Goal: Information Seeking & Learning: Compare options

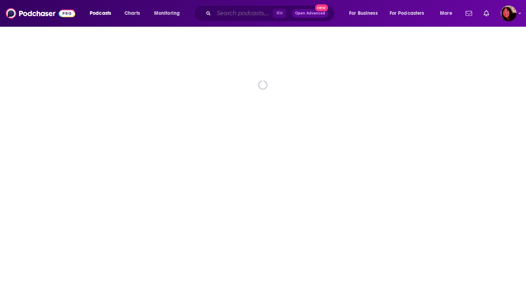
click at [225, 14] on input "Search podcasts, credits, & more..." at bounding box center [243, 14] width 59 height 12
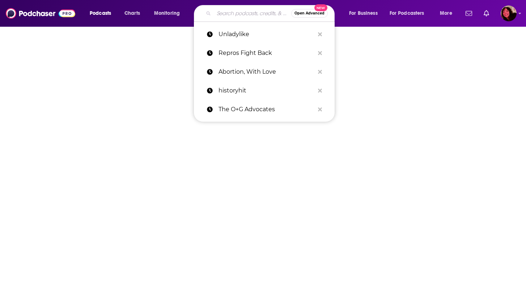
paste input "Cup of Justice"
type input "Cup of Justice"
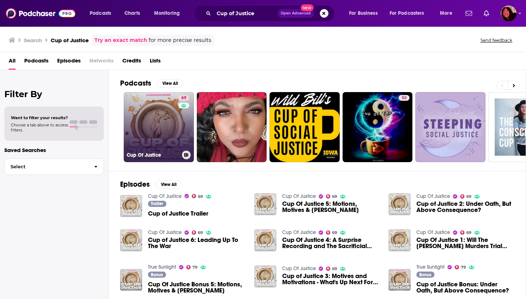
click at [172, 126] on link "69 Cup Of Justice" at bounding box center [159, 127] width 70 height 70
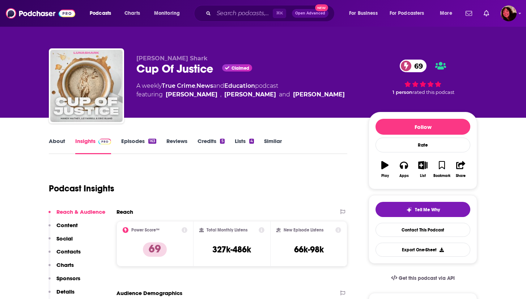
scroll to position [49, 0]
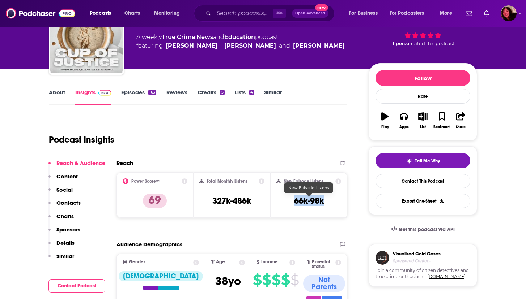
drag, startPoint x: 293, startPoint y: 202, endPoint x: 329, endPoint y: 203, distance: 36.2
click at [329, 203] on div "New Episode Listens 66k-98k" at bounding box center [308, 195] width 65 height 33
copy h3 "66k-98k"
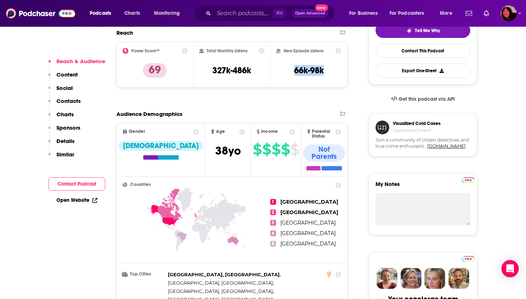
scroll to position [180, 0]
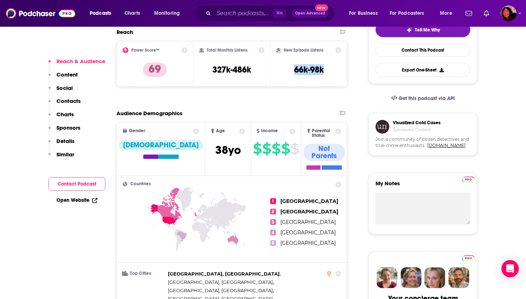
click at [73, 103] on p "Contacts" at bounding box center [68, 101] width 24 height 7
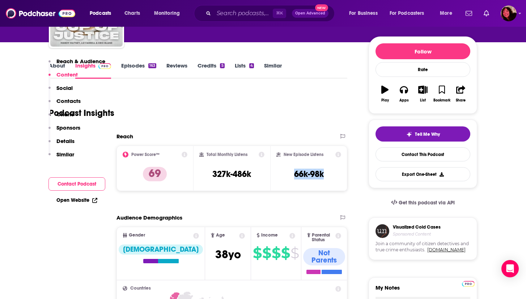
scroll to position [0, 0]
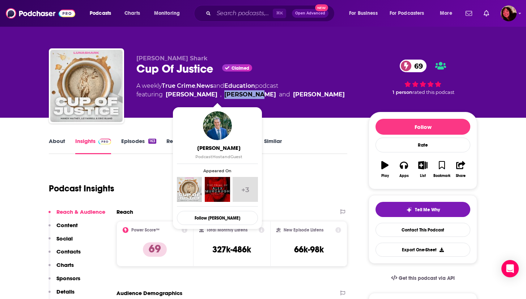
drag, startPoint x: 201, startPoint y: 96, endPoint x: 233, endPoint y: 96, distance: 31.5
click at [233, 96] on span "featuring [PERSON_NAME] , [PERSON_NAME] and [PERSON_NAME]" at bounding box center [240, 94] width 208 height 9
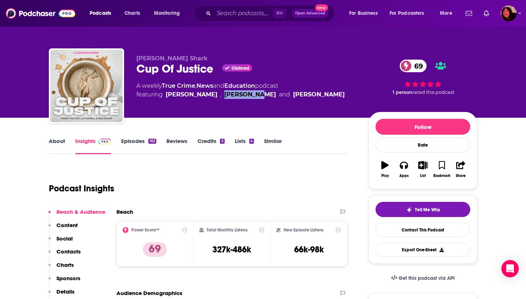
copy link "[PERSON_NAME]"
click at [52, 141] on link "About" at bounding box center [57, 146] width 16 height 17
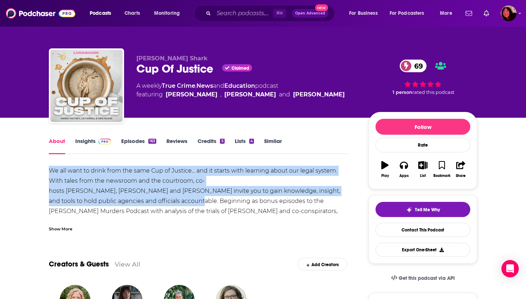
drag, startPoint x: 49, startPoint y: 171, endPoint x: 87, endPoint y: 202, distance: 49.6
copy div "We all want to drink from the same Cup of Justice... and it starts with learnin…"
click at [86, 139] on link "Insights" at bounding box center [93, 146] width 36 height 17
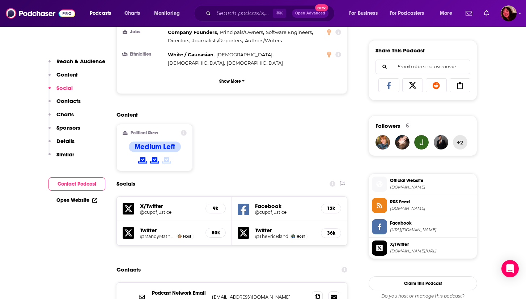
scroll to position [498, 0]
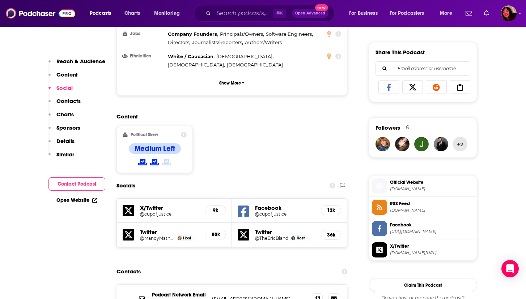
click at [65, 201] on link "Open Website" at bounding box center [76, 200] width 41 height 6
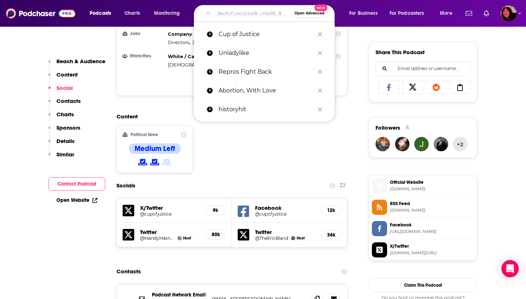
click at [234, 13] on input "Search podcasts, credits, & more..." at bounding box center [252, 14] width 77 height 12
paste input "Go Touch Grass"
type input "Go Touch Grass"
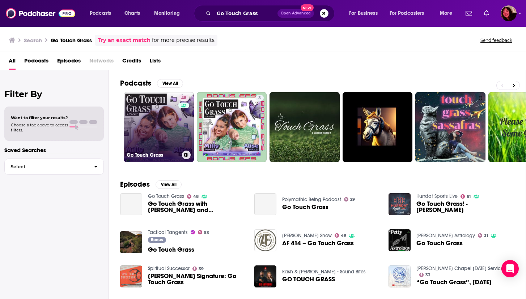
click at [159, 123] on link "48 Go Touch Grass" at bounding box center [159, 127] width 70 height 70
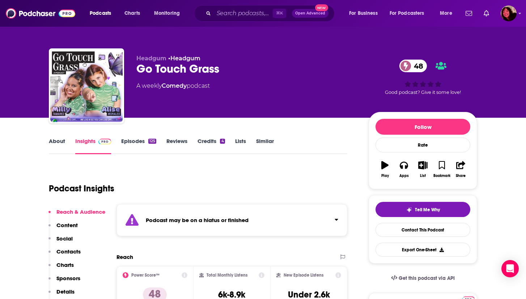
scroll to position [77, 0]
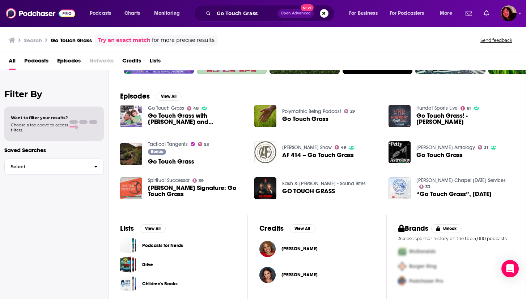
scroll to position [88, 0]
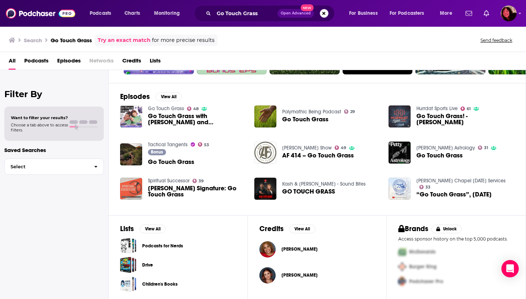
click at [165, 165] on span "Go Touch Grass" at bounding box center [171, 162] width 46 height 6
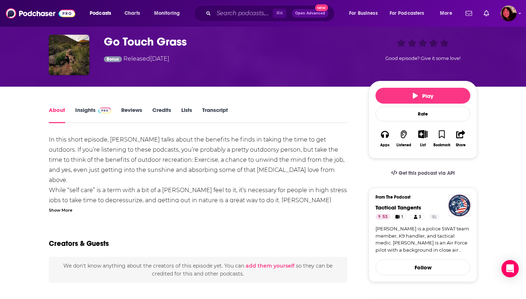
scroll to position [30, 0]
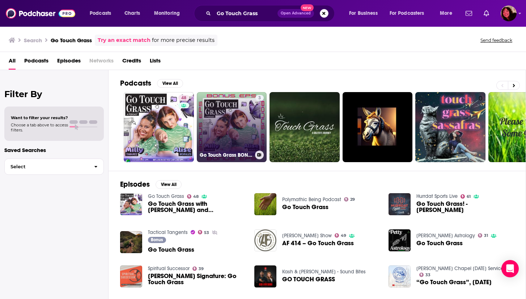
click at [220, 120] on link "3 Go Touch Grass BONUS Podcast" at bounding box center [232, 127] width 70 height 70
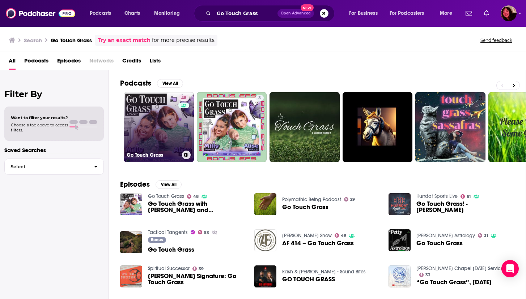
click at [149, 127] on link "48 Go Touch Grass" at bounding box center [159, 127] width 70 height 70
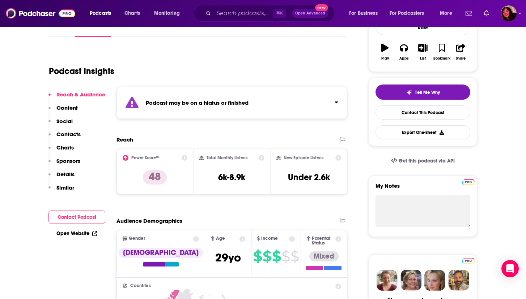
scroll to position [118, 0]
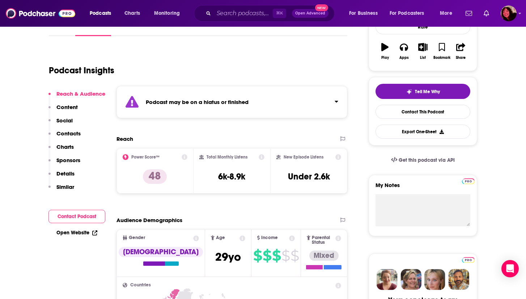
click at [60, 232] on link "Open Website" at bounding box center [76, 233] width 41 height 6
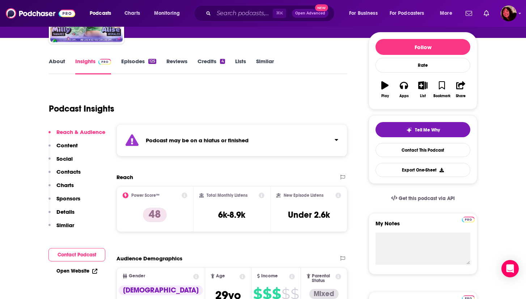
scroll to position [82, 0]
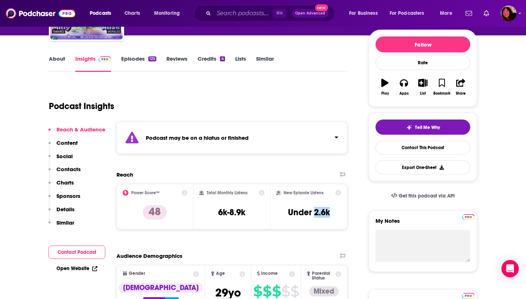
drag, startPoint x: 314, startPoint y: 214, endPoint x: 332, endPoint y: 214, distance: 18.1
click at [332, 214] on div "New Episode Listens Under 2.6k" at bounding box center [308, 206] width 65 height 33
copy h3 "2.6k"
click at [65, 167] on p "Contacts" at bounding box center [68, 169] width 24 height 7
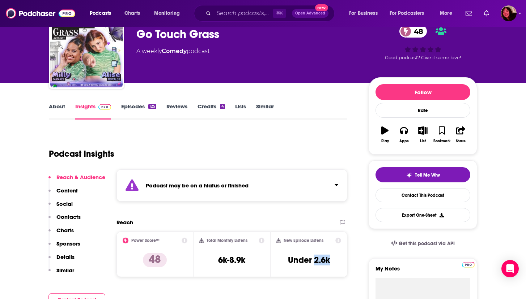
scroll to position [0, 0]
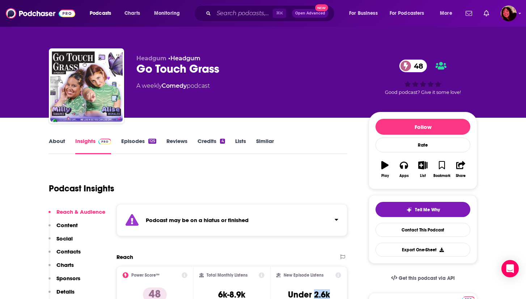
click at [54, 145] on link "About" at bounding box center [57, 146] width 16 height 17
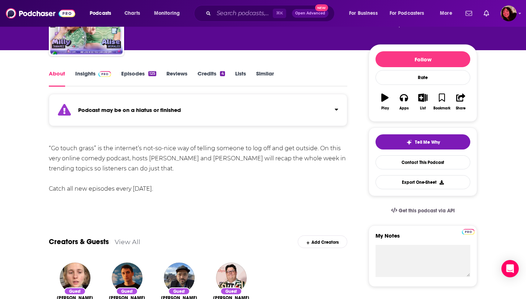
scroll to position [68, 0]
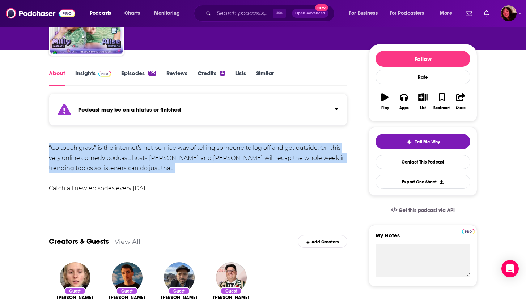
drag, startPoint x: 47, startPoint y: 148, endPoint x: 136, endPoint y: 174, distance: 92.4
copy div "“Go touch grass” is the internet’s not-so-nice way of telling someone to log of…"
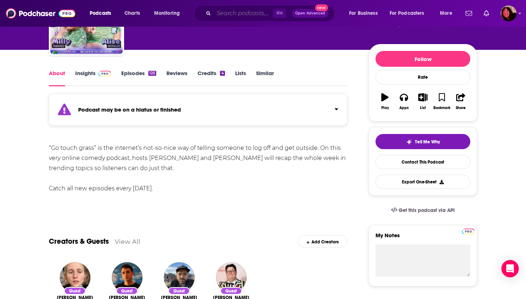
click at [232, 12] on input "Search podcasts, credits, & more..." at bounding box center [243, 14] width 59 height 12
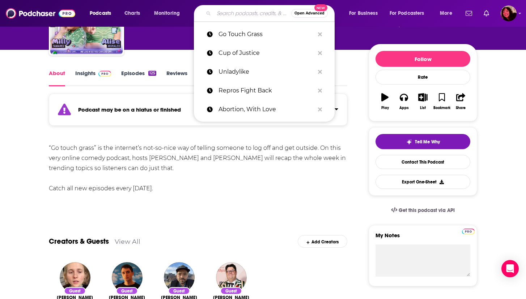
paste input "On Assignment"
type input "On Assignment"
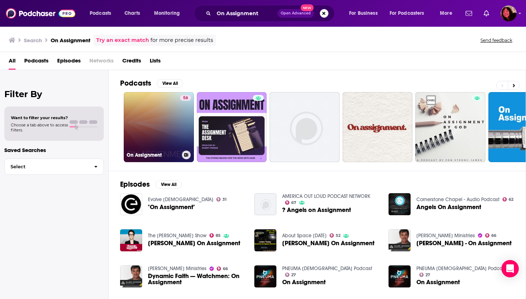
click at [145, 134] on link "56 On Assignment" at bounding box center [159, 127] width 70 height 70
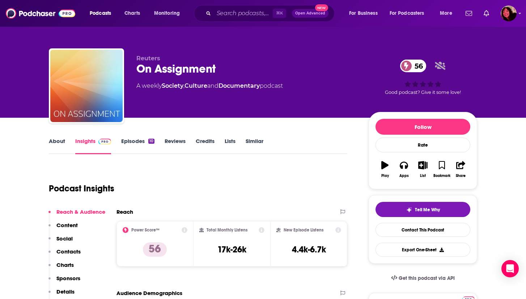
click at [60, 144] on link "About" at bounding box center [57, 146] width 16 height 17
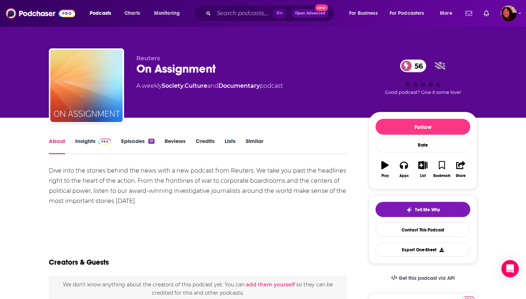
scroll to position [3, 0]
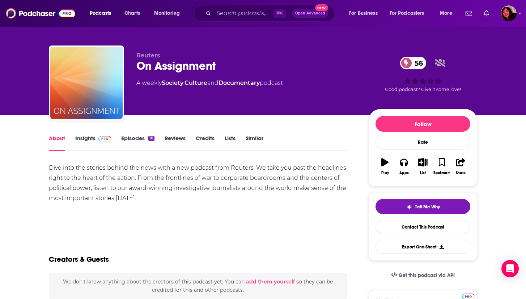
click at [84, 136] on link "Insights" at bounding box center [93, 143] width 36 height 17
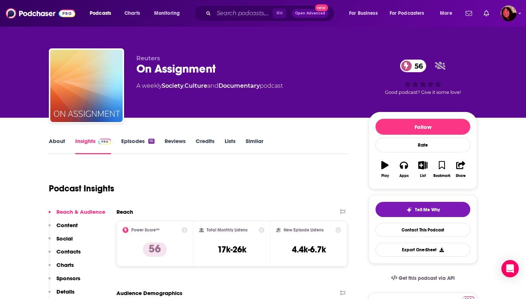
click at [59, 141] on link "About" at bounding box center [57, 146] width 16 height 17
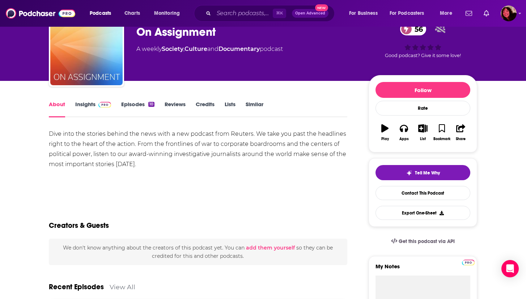
scroll to position [39, 0]
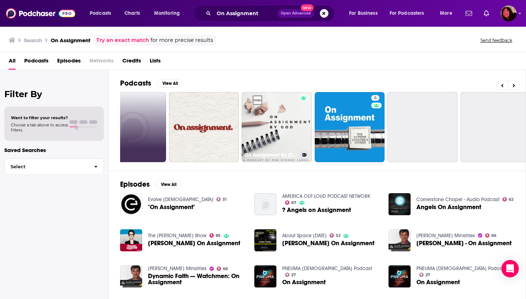
scroll to position [0, 213]
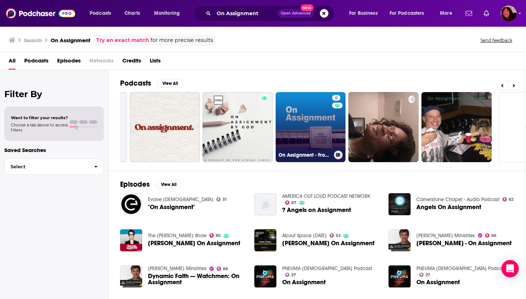
click at [303, 121] on link "6 On Assignment - From the duPont-Columbia Awards" at bounding box center [311, 127] width 70 height 70
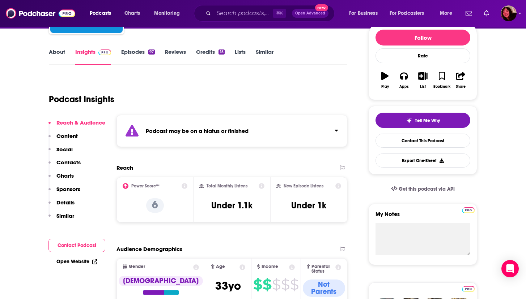
scroll to position [90, 0]
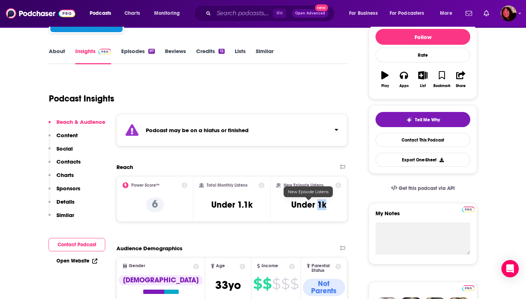
drag, startPoint x: 319, startPoint y: 205, endPoint x: 325, endPoint y: 206, distance: 6.6
click at [325, 206] on h3 "Under 1k" at bounding box center [308, 205] width 35 height 11
copy h3 "1k"
click at [61, 49] on link "About" at bounding box center [57, 56] width 16 height 17
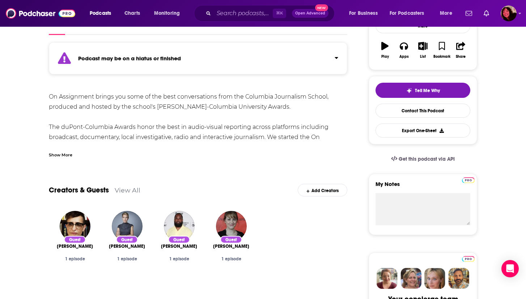
scroll to position [128, 0]
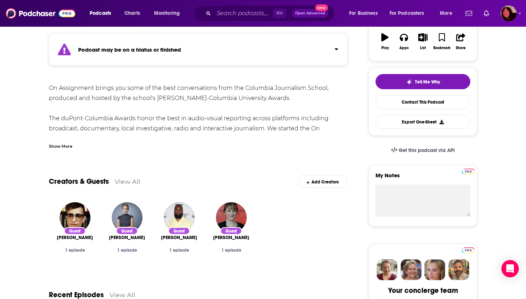
drag, startPoint x: 48, startPoint y: 89, endPoint x: 284, endPoint y: 102, distance: 236.2
copy div "On Assignment brings you some of the best conversations from the Columbia Journ…"
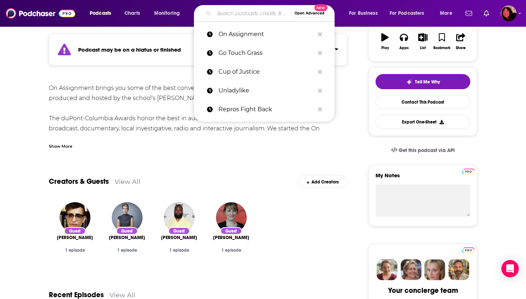
click at [224, 14] on input "Search podcasts, credits, & more..." at bounding box center [252, 14] width 77 height 12
type input "d"
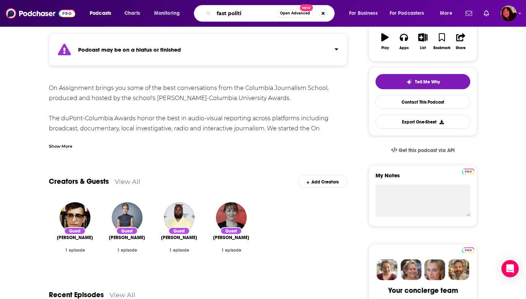
type input "fast politic"
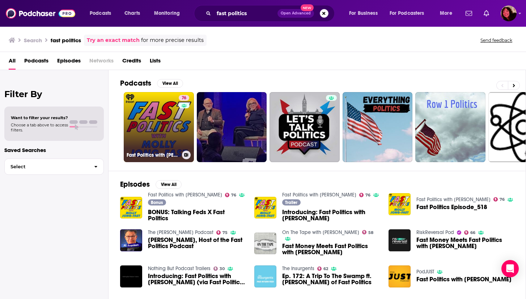
click at [169, 122] on link "76 Fast Politics with [PERSON_NAME]" at bounding box center [159, 127] width 70 height 70
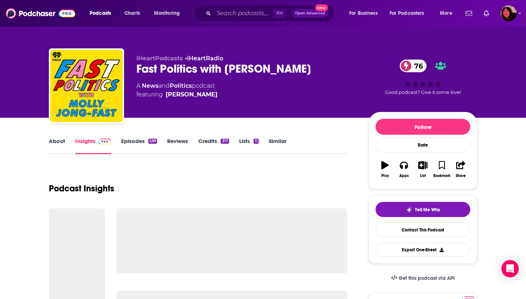
click at [56, 141] on link "About" at bounding box center [57, 146] width 16 height 17
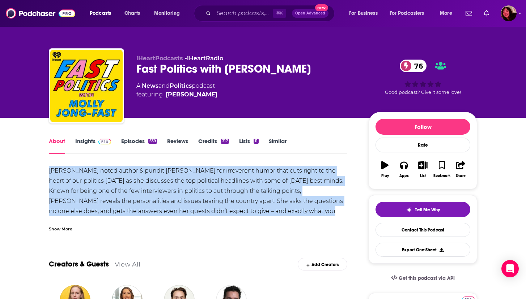
drag, startPoint x: 49, startPoint y: 170, endPoint x: 288, endPoint y: 208, distance: 242.0
click at [288, 208] on div "[PERSON_NAME] noted author & pundit [PERSON_NAME] for irreverent humor that cut…" at bounding box center [198, 201] width 298 height 71
copy div "[PERSON_NAME] noted author & pundit [PERSON_NAME] for irreverent humor that cut…"
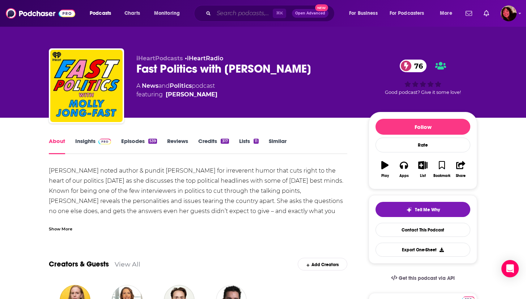
click at [216, 16] on input "Search podcasts, credits, & more..." at bounding box center [243, 14] width 59 height 12
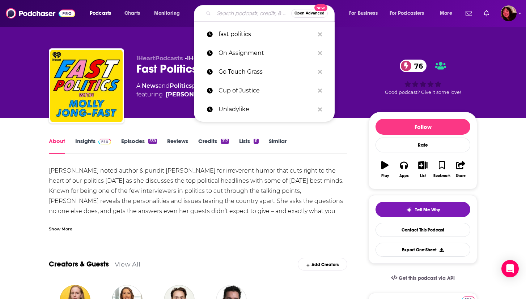
paste input "Feminist Buzzkills"
type input "Feminist Buzzkills"
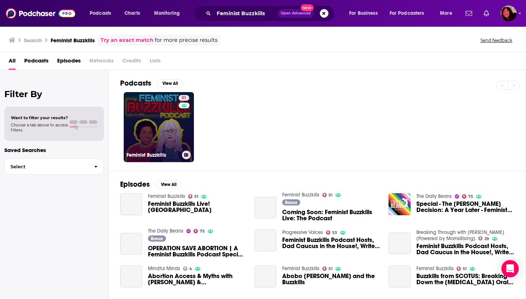
click at [154, 123] on link "51 Feminist Buzzkills" at bounding box center [159, 127] width 70 height 70
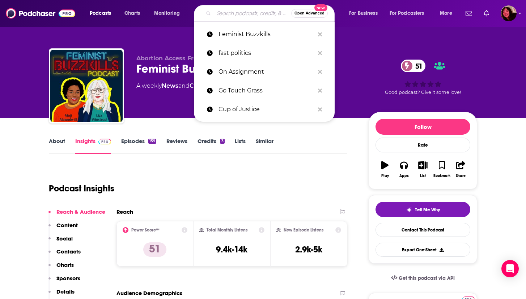
click at [223, 15] on input "Search podcasts, credits, & more..." at bounding box center [252, 14] width 77 height 12
paste input "L.A. Not So Confidential"
type input "L.A. Not So Confidential"
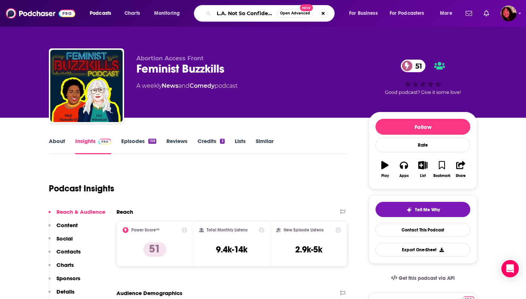
scroll to position [0, 7]
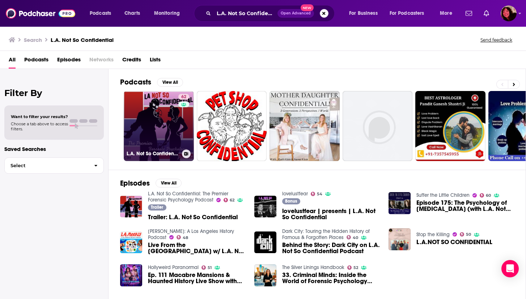
click at [157, 115] on link "62 L.A. Not So Confidential: The Premier Forensic Psychology Podcast" at bounding box center [159, 126] width 70 height 70
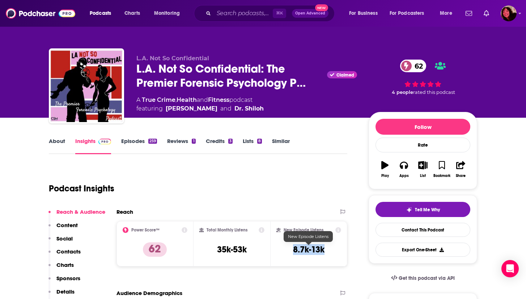
drag, startPoint x: 290, startPoint y: 251, endPoint x: 337, endPoint y: 251, distance: 46.3
click at [337, 251] on div "New Episode Listens 8.7k-13k" at bounding box center [308, 244] width 65 height 33
copy h3 "8.7k-13k"
click at [57, 139] on link "About" at bounding box center [57, 146] width 16 height 17
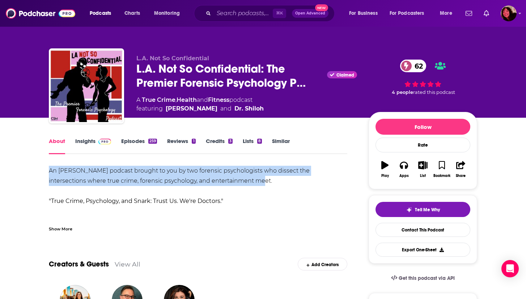
drag, startPoint x: 45, startPoint y: 171, endPoint x: 221, endPoint y: 186, distance: 176.8
copy div "An [PERSON_NAME] podcast brought to you by two forensic psychologists who disse…"
click at [81, 143] on link "Insights" at bounding box center [93, 146] width 36 height 17
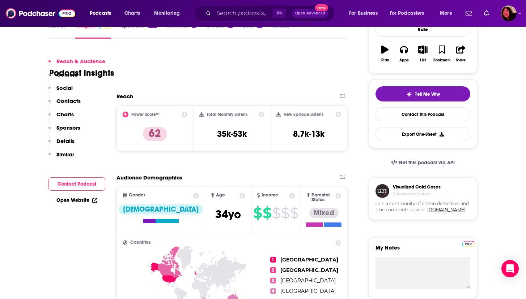
scroll to position [151, 0]
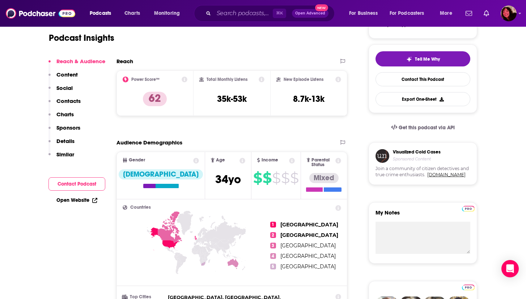
click at [73, 202] on link "Open Website" at bounding box center [76, 200] width 41 height 6
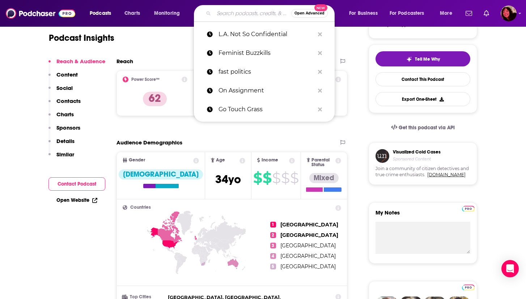
click at [243, 8] on input "Search podcasts, credits, & more..." at bounding box center [252, 14] width 77 height 12
paste input "In Her Words"
type input "In Her Words"
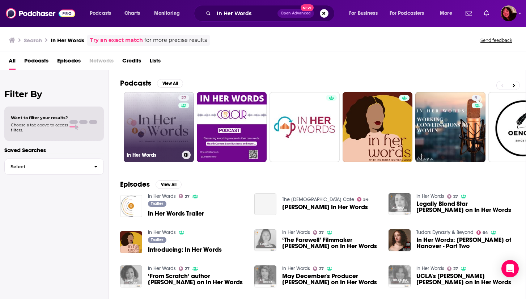
click at [140, 137] on link "27 In Her Words" at bounding box center [159, 127] width 70 height 70
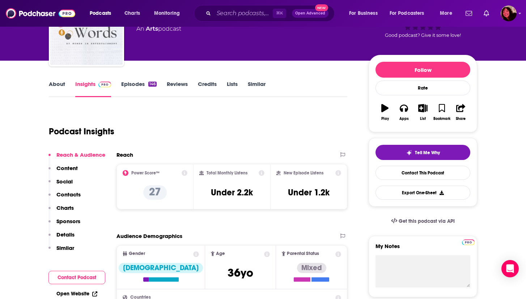
scroll to position [77, 0]
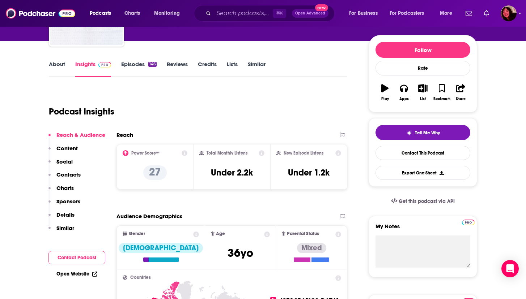
click at [72, 175] on p "Contacts" at bounding box center [68, 174] width 24 height 7
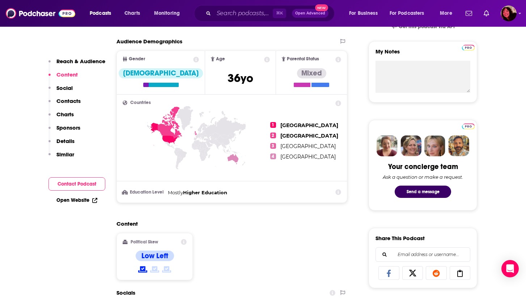
scroll to position [0, 0]
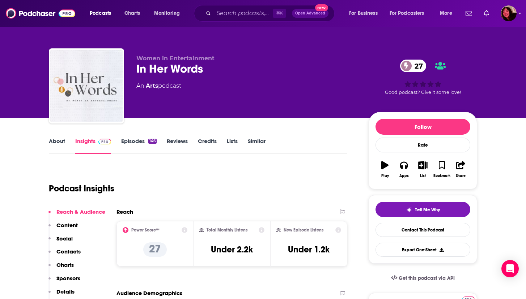
click at [58, 139] on link "About" at bounding box center [57, 146] width 16 height 17
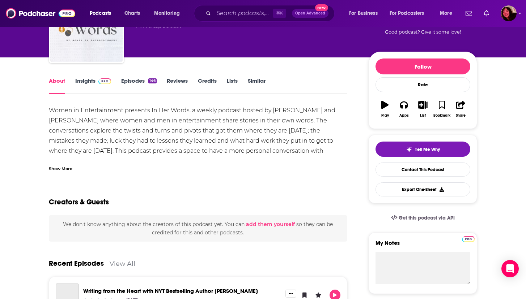
scroll to position [69, 0]
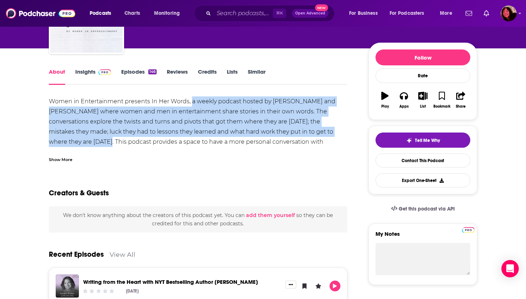
drag, startPoint x: 191, startPoint y: 101, endPoint x: 341, endPoint y: 135, distance: 154.1
click at [341, 135] on div "Women in Entertainment presents In Her Words, a weekly podcast hosted by [PERSO…" at bounding box center [198, 132] width 298 height 71
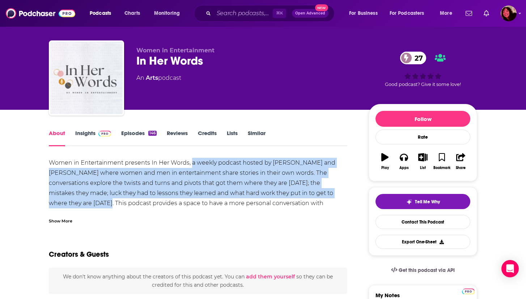
scroll to position [0, 0]
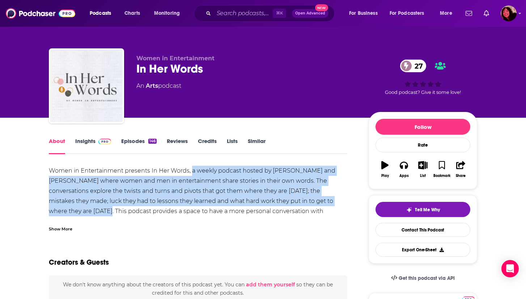
click at [82, 141] on link "Insights" at bounding box center [93, 146] width 36 height 17
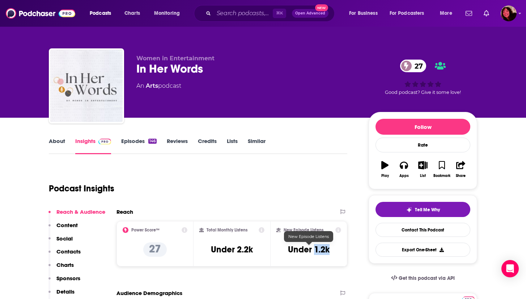
drag, startPoint x: 314, startPoint y: 252, endPoint x: 329, endPoint y: 252, distance: 15.2
click at [329, 252] on h3 "Under 1.2k" at bounding box center [309, 250] width 42 height 11
click at [235, 11] on input "Search podcasts, credits, & more..." at bounding box center [243, 14] width 59 height 12
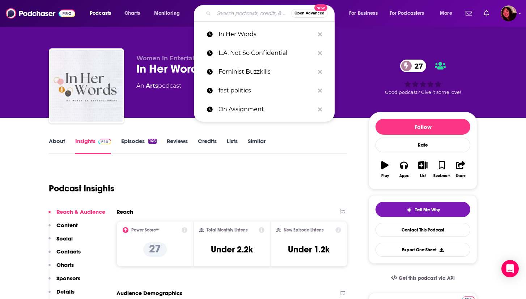
paste input "For the Love with [PERSON_NAME]"
type input "For the Love with [PERSON_NAME]"
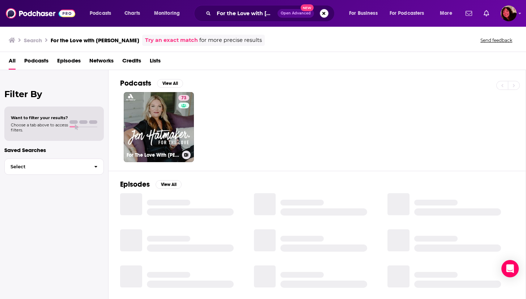
click at [140, 114] on link "73 For The Love With [PERSON_NAME] Podcast" at bounding box center [159, 127] width 70 height 70
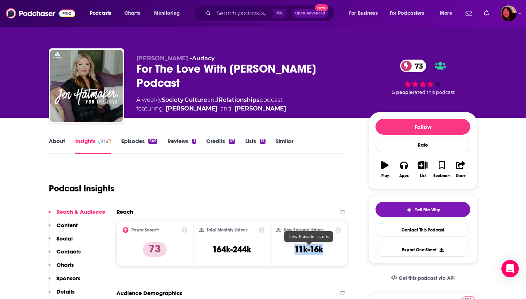
drag, startPoint x: 292, startPoint y: 251, endPoint x: 328, endPoint y: 251, distance: 35.4
click at [328, 251] on div "New Episode Listens 11k-16k" at bounding box center [308, 244] width 65 height 33
click at [235, 16] on input "Search podcasts, credits, & more..." at bounding box center [243, 14] width 59 height 12
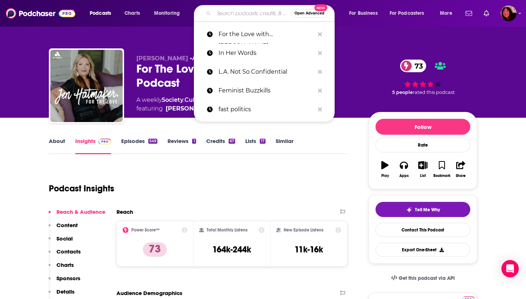
paste input "She Pivots"
type input "She Pivots"
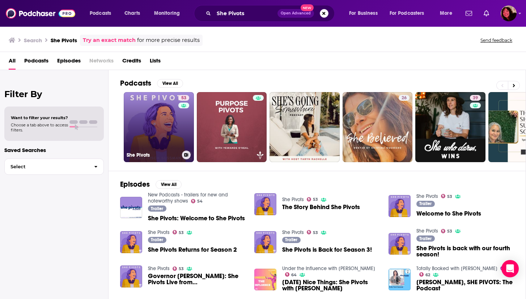
click at [158, 131] on link "53 She Pivots" at bounding box center [159, 127] width 70 height 70
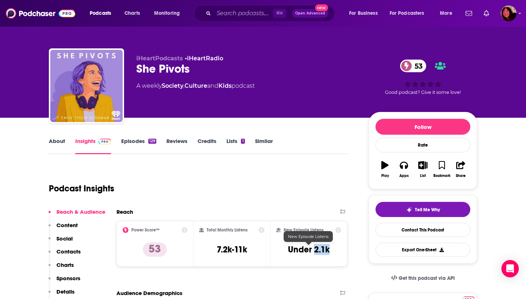
drag, startPoint x: 315, startPoint y: 249, endPoint x: 333, endPoint y: 248, distance: 18.1
click at [333, 248] on div "New Episode Listens Under 2.1k" at bounding box center [308, 244] width 65 height 33
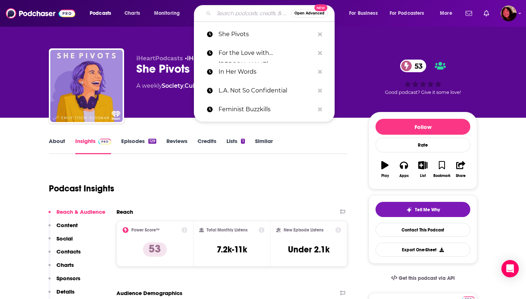
click at [222, 16] on input "Search podcasts, credits, & more..." at bounding box center [252, 14] width 77 height 12
paste input "We Can Do Hard Things"
type input "We Can Do Hard Things"
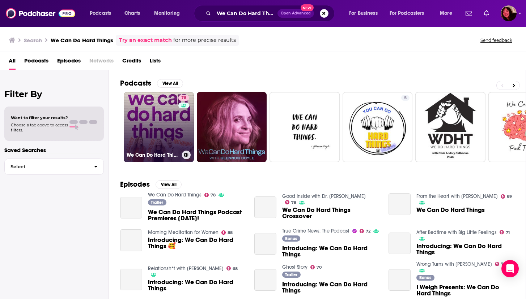
click at [148, 120] on link "78 We Can Do Hard Things" at bounding box center [159, 127] width 70 height 70
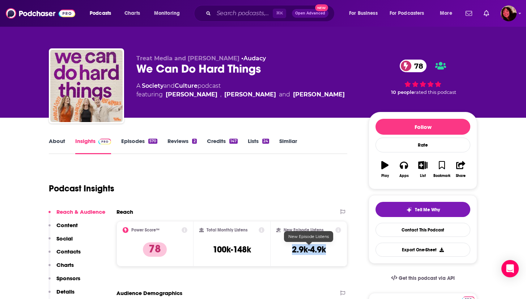
drag, startPoint x: 292, startPoint y: 251, endPoint x: 325, endPoint y: 252, distance: 32.9
click at [325, 252] on h3 "2.9k-4.9k" at bounding box center [309, 250] width 34 height 11
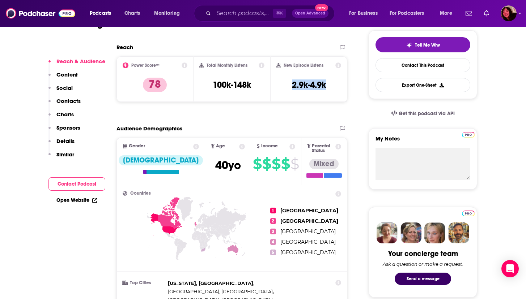
scroll to position [163, 0]
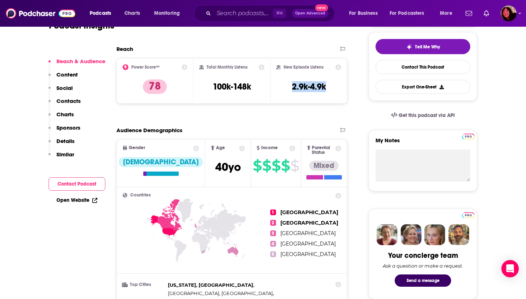
click at [80, 198] on link "Open Website" at bounding box center [76, 200] width 41 height 6
click at [237, 14] on input "Search podcasts, credits, & more..." at bounding box center [243, 14] width 59 height 12
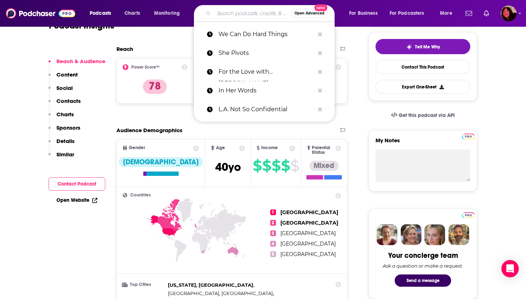
paste input "Woman's Hour"
type input "Woman's Hour"
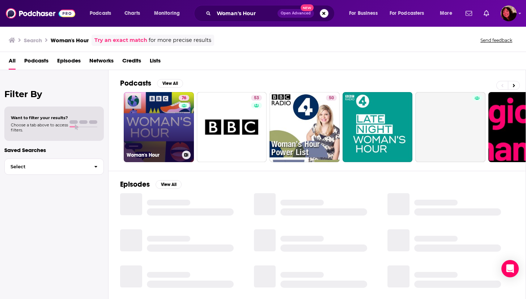
click at [148, 113] on link "76 Woman's Hour" at bounding box center [159, 127] width 70 height 70
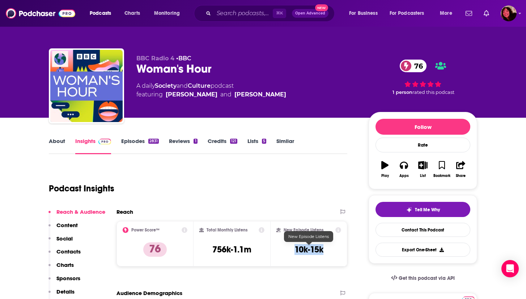
drag, startPoint x: 292, startPoint y: 250, endPoint x: 330, endPoint y: 249, distance: 37.6
click at [330, 249] on div "New Episode Listens 10k-15k" at bounding box center [308, 244] width 65 height 33
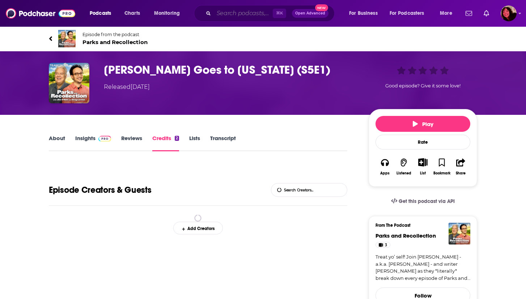
click at [252, 14] on input "Search podcasts, credits, & more..." at bounding box center [243, 14] width 59 height 12
paste input "Women Amplified"
type input "Women Amplified"
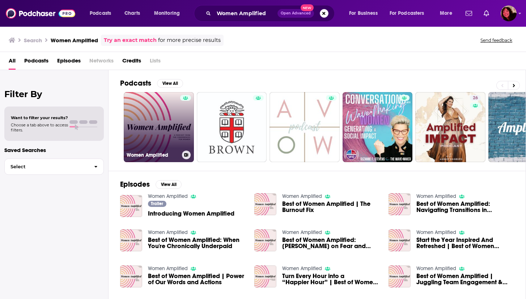
click at [154, 128] on link "Women Amplified" at bounding box center [159, 127] width 70 height 70
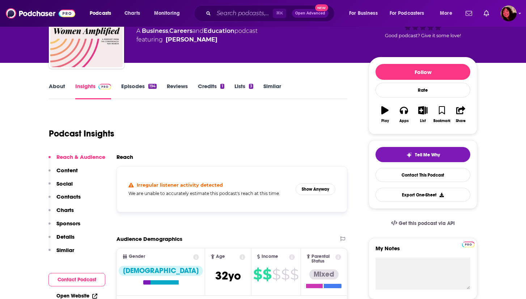
scroll to position [56, 0]
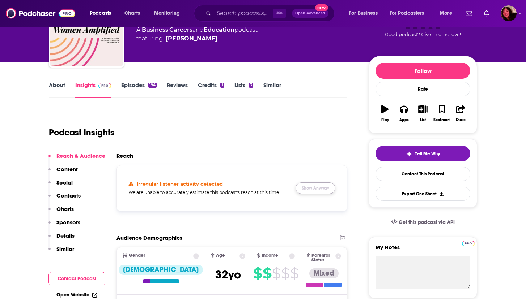
click at [317, 188] on button "Show Anyway" at bounding box center [316, 189] width 40 height 12
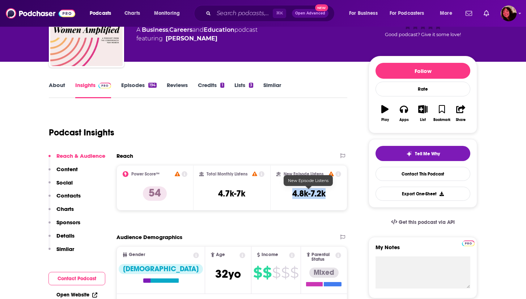
drag, startPoint x: 291, startPoint y: 194, endPoint x: 326, endPoint y: 195, distance: 34.7
click at [326, 195] on div "New Episode Listens 4.8k-7.2k" at bounding box center [308, 187] width 65 height 33
copy h3 "4.8k-7.2k"
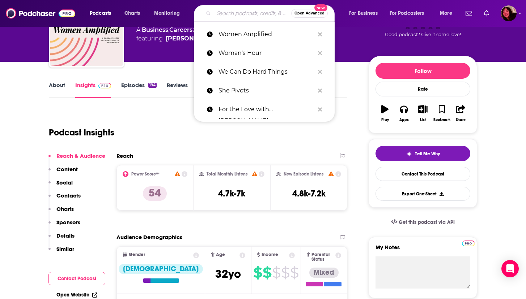
click at [214, 12] on input "Search podcasts, credits, & more..." at bounding box center [252, 14] width 77 height 12
type input "v"
paste input "Superwomen with Rebecca Minkoff"
type input "Superwomen with Rebecca Minkoff"
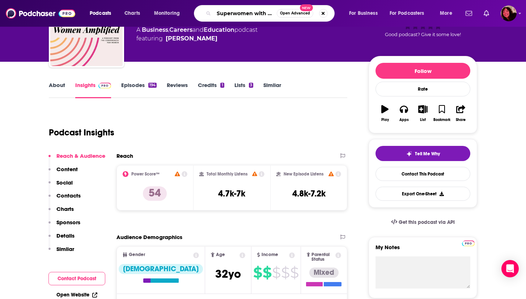
scroll to position [0, 38]
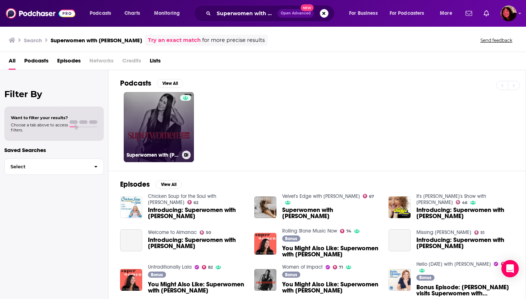
click at [164, 109] on link "Superwomen with Rebecca Minkoff" at bounding box center [159, 127] width 70 height 70
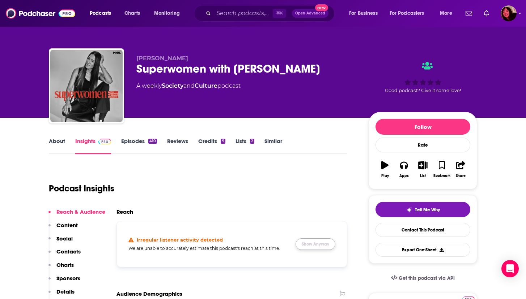
click at [311, 242] on button "Show Anyway" at bounding box center [316, 245] width 40 height 12
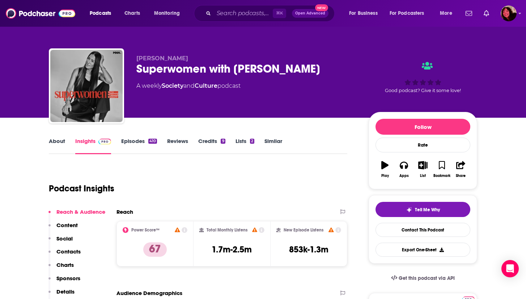
scroll to position [79, 0]
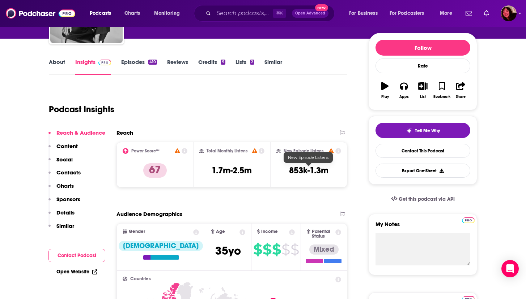
drag, startPoint x: 288, startPoint y: 171, endPoint x: 351, endPoint y: 171, distance: 62.9
drag, startPoint x: 331, startPoint y: 171, endPoint x: 286, endPoint y: 171, distance: 45.2
click at [286, 171] on div "New Episode Listens 853k-1.3m" at bounding box center [308, 164] width 65 height 33
copy h3 "853k-1.3m"
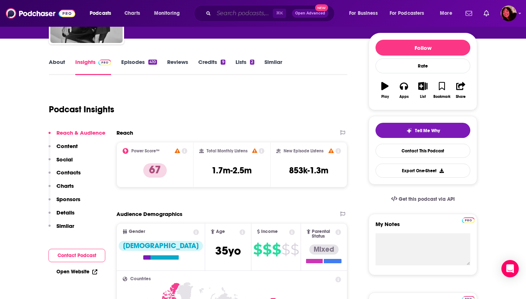
click at [255, 11] on input "Search podcasts, credits, & more..." at bounding box center [243, 14] width 59 height 12
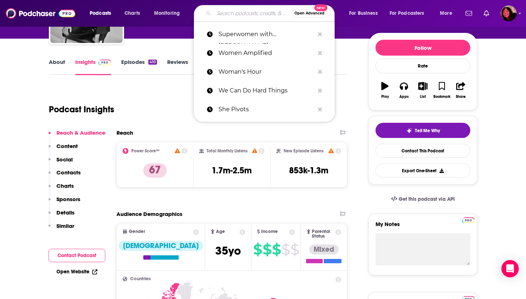
paste input "Question Everything"
type input "Question Everything"
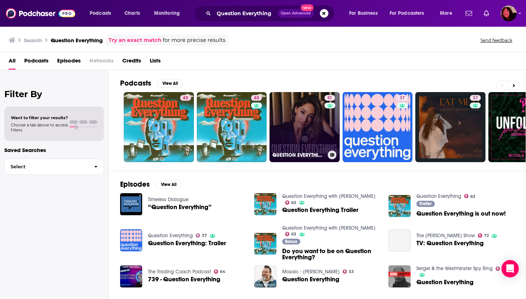
click at [303, 104] on link "51 QUESTION EVERYTHING" at bounding box center [304, 127] width 70 height 70
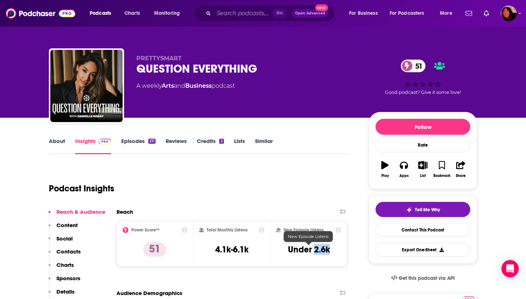
drag, startPoint x: 315, startPoint y: 250, endPoint x: 331, endPoint y: 250, distance: 15.9
click at [331, 250] on div "New Episode Listens Under 2.6k" at bounding box center [308, 244] width 65 height 33
copy h3 "2.6k"
click at [240, 14] on input "Search podcasts, credits, & more..." at bounding box center [243, 14] width 59 height 12
paste input "Fast Politics"
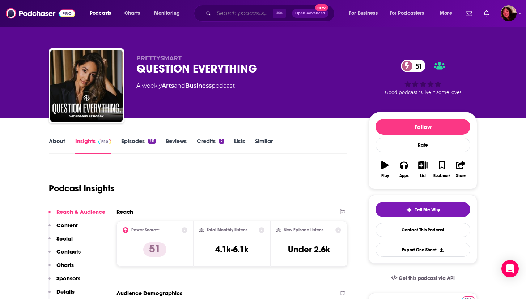
type input "Fast Politics"
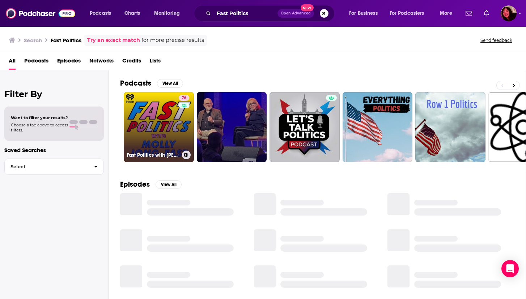
click at [154, 118] on link "76 Fast Politics with [PERSON_NAME]" at bounding box center [159, 127] width 70 height 70
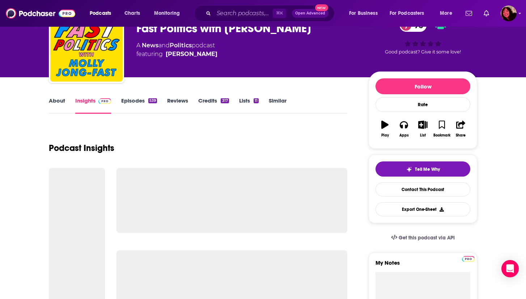
scroll to position [52, 0]
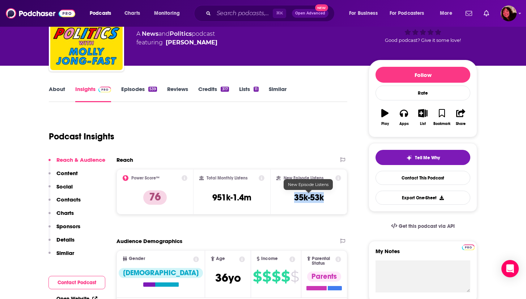
drag, startPoint x: 292, startPoint y: 197, endPoint x: 329, endPoint y: 197, distance: 37.3
click at [329, 197] on div "New Episode Listens 35k-53k" at bounding box center [308, 191] width 65 height 33
copy h3 "35k-53k"
click at [245, 146] on div "Podcast Insights" at bounding box center [195, 132] width 293 height 37
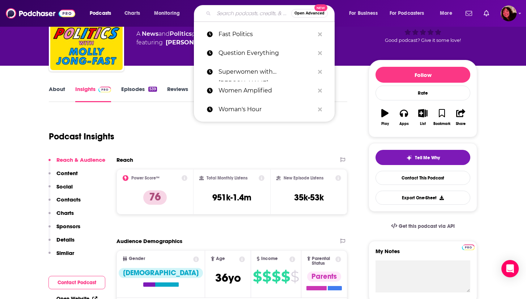
click at [222, 12] on input "Search podcasts, credits, & more..." at bounding box center [252, 14] width 77 height 12
paste input "Ellevate Network: Conversations With Women Changing the Face of Business"
type input "Ellevate Network: Conversations With Women Changing the Face of Business"
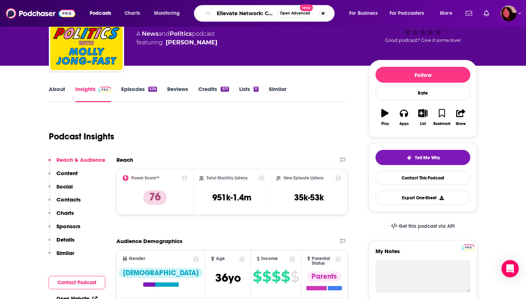
scroll to position [0, 150]
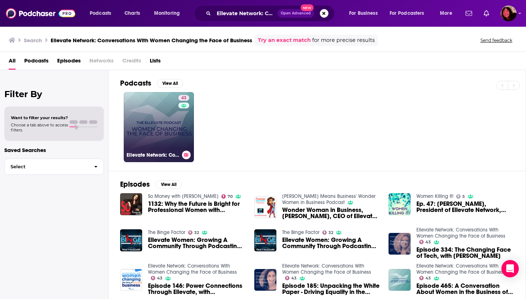
click at [158, 124] on link "43 Ellevate Network: Conversations With Women Changing the Face of Business" at bounding box center [159, 127] width 70 height 70
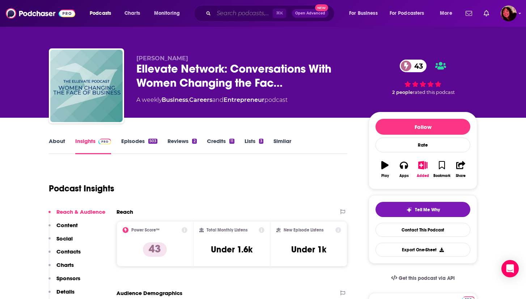
click at [241, 14] on input "Search podcasts, credits, & more..." at bounding box center [243, 14] width 59 height 12
paste input "Powerhouse Women"
type input "Powerhouse Women"
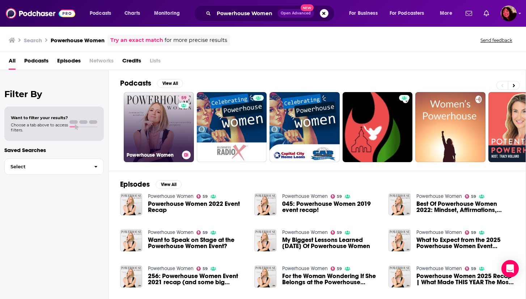
click at [146, 130] on link "59 Powerhouse Women" at bounding box center [159, 127] width 70 height 70
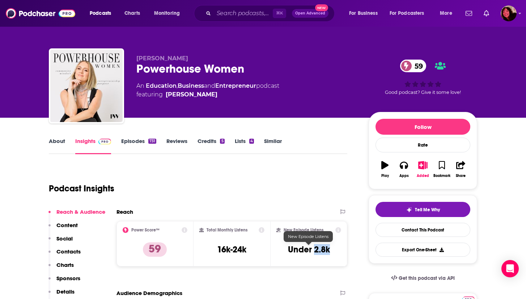
drag, startPoint x: 314, startPoint y: 249, endPoint x: 336, endPoint y: 249, distance: 21.3
click at [336, 249] on div "New Episode Listens Under 2.8k" at bounding box center [308, 244] width 65 height 33
copy h3 "2.8k"
click at [218, 12] on input "Search podcasts, credits, & more..." at bounding box center [243, 14] width 59 height 12
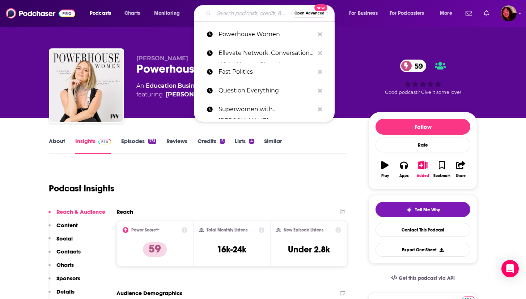
paste input "Super Creative"
type input "Super Creative"
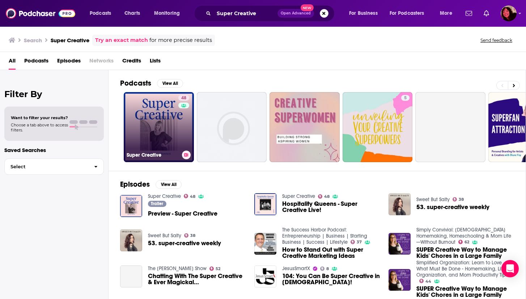
click at [155, 126] on link "48 Super Creative" at bounding box center [159, 127] width 70 height 70
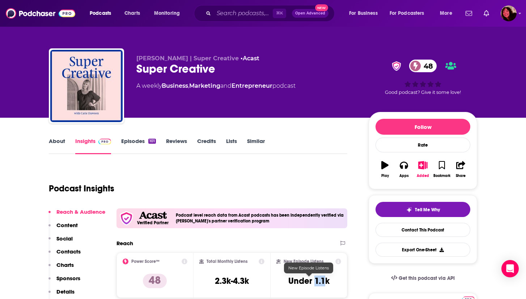
drag, startPoint x: 315, startPoint y: 282, endPoint x: 327, endPoint y: 282, distance: 11.9
click at [327, 282] on h3 "Under 1.1k" at bounding box center [308, 281] width 41 height 11
copy h3 "1.1k"
click at [224, 13] on input "Search podcasts, credits, & more..." at bounding box center [243, 14] width 59 height 12
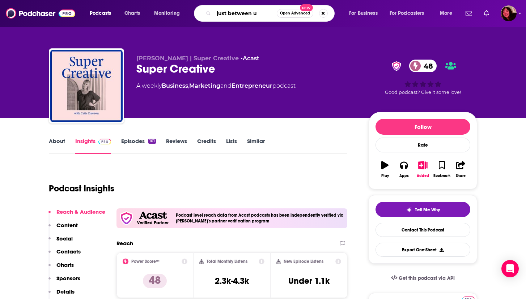
type input "just between us"
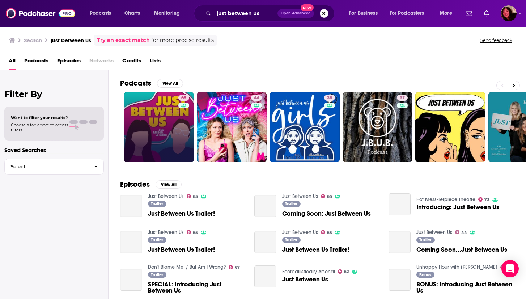
click at [144, 122] on link "65" at bounding box center [159, 127] width 70 height 70
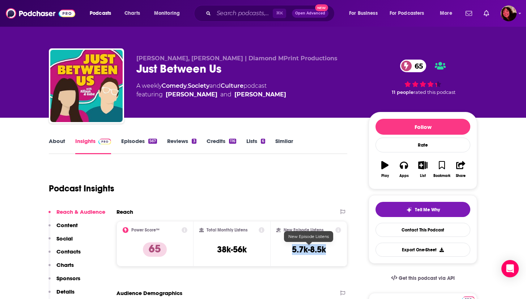
drag, startPoint x: 290, startPoint y: 250, endPoint x: 326, endPoint y: 250, distance: 36.5
click at [326, 250] on div "New Episode Listens 5.7k-8.5k" at bounding box center [308, 244] width 65 height 33
copy h3 "5.7k-8.5k"
click at [252, 18] on input "Search podcasts, credits, & more..." at bounding box center [243, 14] width 59 height 12
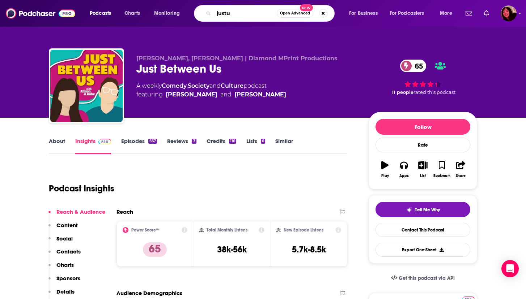
type input "justus"
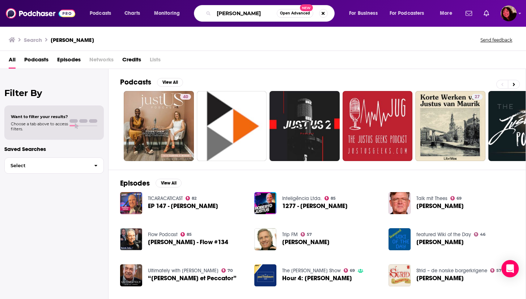
click at [243, 13] on input "justus" at bounding box center [245, 14] width 63 height 12
type input "j"
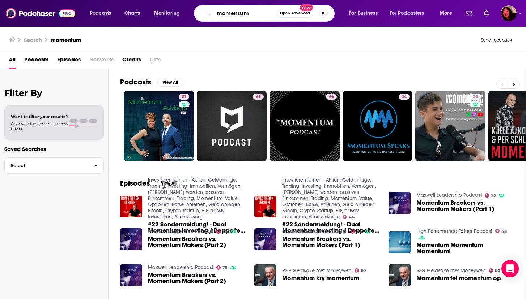
click at [252, 13] on input "momentum" at bounding box center [245, 14] width 63 height 12
type input "momentum: a race forward"
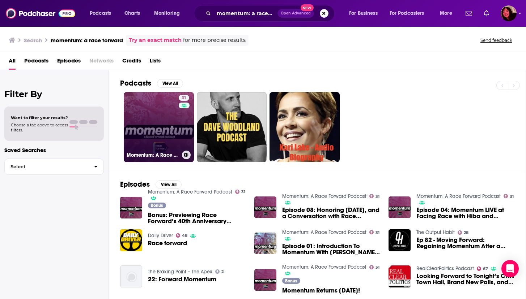
click at [154, 123] on link "31 Momentum: A Race Forward Podcast" at bounding box center [159, 127] width 70 height 70
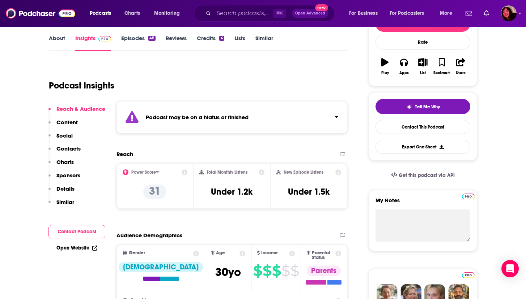
scroll to position [106, 0]
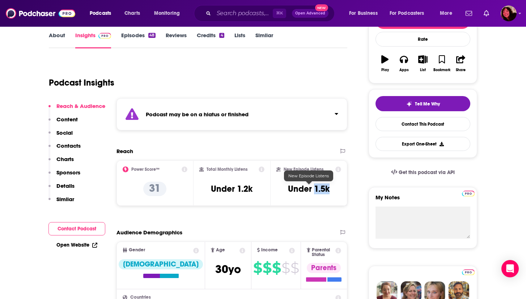
drag, startPoint x: 314, startPoint y: 189, endPoint x: 332, endPoint y: 189, distance: 18.4
click at [332, 189] on div "New Episode Listens Under 1.5k" at bounding box center [308, 183] width 65 height 33
copy h3 "1.5k"
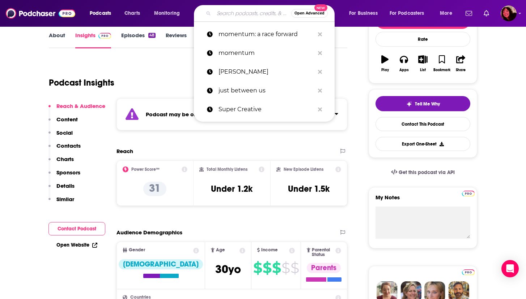
click at [252, 13] on input "Search podcasts, credits, & more..." at bounding box center [252, 14] width 77 height 12
paste input "Radiolab"
type input "Radiolab"
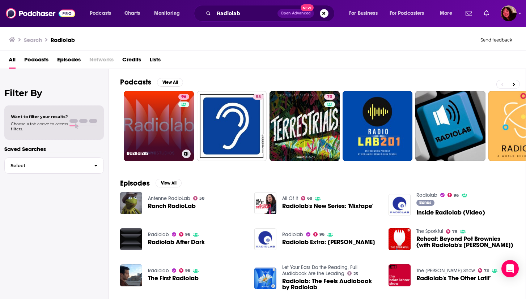
click at [146, 132] on link "96 Radiolab" at bounding box center [159, 126] width 70 height 70
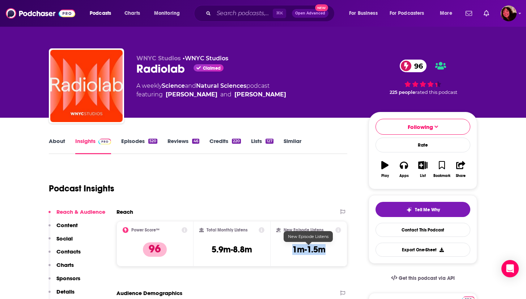
drag, startPoint x: 292, startPoint y: 250, endPoint x: 328, endPoint y: 250, distance: 35.8
click at [328, 250] on div "New Episode Listens 1m-1.5m" at bounding box center [308, 244] width 65 height 33
copy h3 "1m-1.5m"
click at [223, 14] on input "Search podcasts, credits, & more..." at bounding box center [243, 14] width 59 height 12
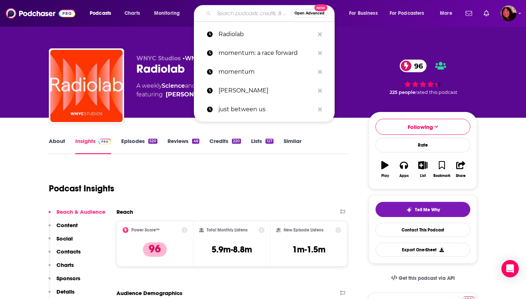
paste input "Quillette - Podcast"
type input "Quillette - Podcast"
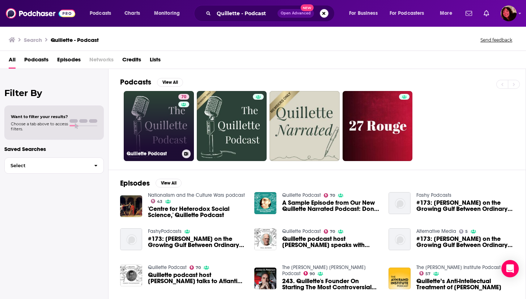
click at [159, 128] on link "70 Quillette Podcast" at bounding box center [159, 126] width 70 height 70
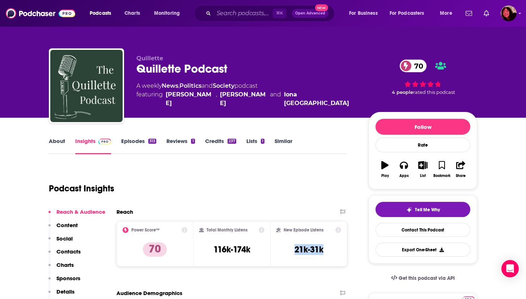
drag, startPoint x: 295, startPoint y: 249, endPoint x: 327, endPoint y: 250, distance: 31.5
click at [327, 250] on div "New Episode Listens 21k-31k" at bounding box center [308, 244] width 65 height 33
copy h3 "21k-31k"
click at [232, 11] on input "Search podcasts, credits, & more..." at bounding box center [243, 14] width 59 height 12
paste input "The Don Lemon Show"
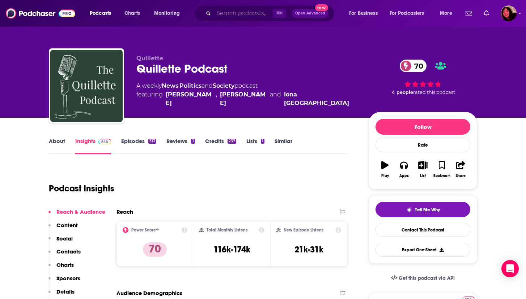
type input "The Don Lemon Show"
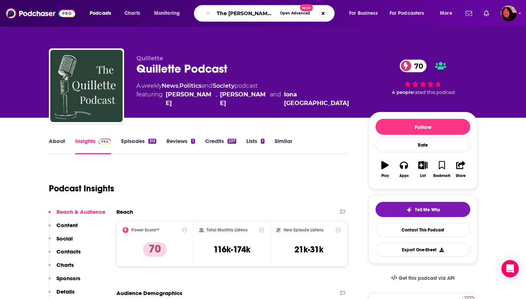
scroll to position [0, 2]
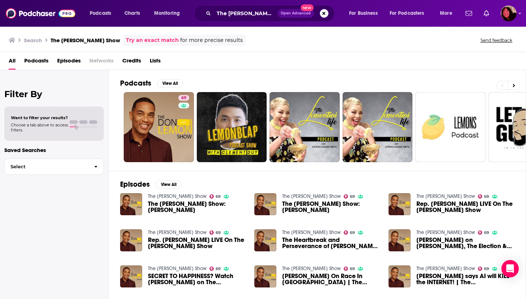
click at [175, 114] on div "Has guests" at bounding box center [183, 116] width 30 height 11
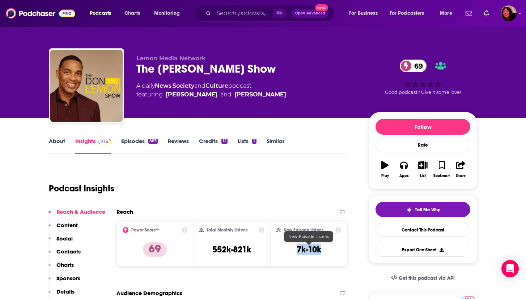
drag, startPoint x: 298, startPoint y: 251, endPoint x: 323, endPoint y: 248, distance: 25.1
click at [323, 248] on div "New Episode Listens 7k-10k" at bounding box center [308, 244] width 65 height 33
click at [218, 10] on input "Search podcasts, credits, & more..." at bounding box center [243, 14] width 59 height 12
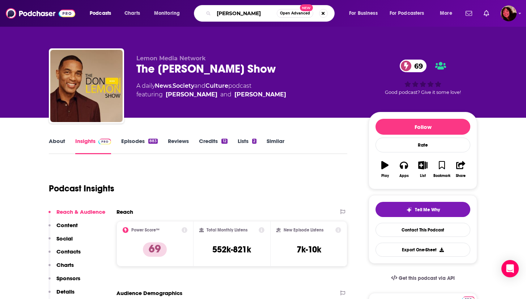
type input "liz mood"
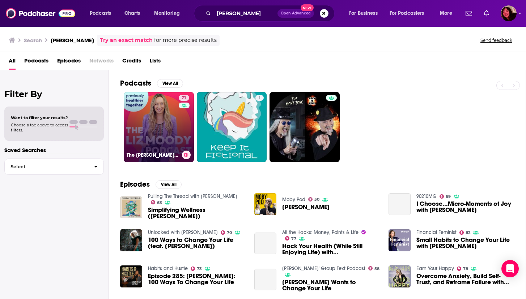
click at [151, 131] on link "71 The Liz Moody Podcast" at bounding box center [159, 127] width 70 height 70
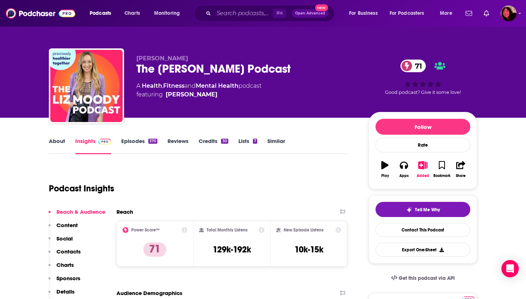
scroll to position [54, 0]
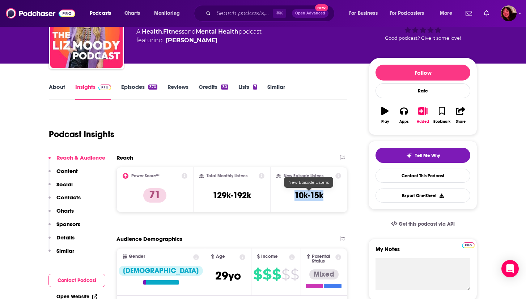
drag, startPoint x: 293, startPoint y: 197, endPoint x: 325, endPoint y: 197, distance: 31.8
click at [325, 197] on div "New Episode Listens 10k-15k" at bounding box center [308, 189] width 65 height 33
click at [225, 12] on input "Search podcasts, credits, & more..." at bounding box center [243, 14] width 59 height 12
paste input "Earthlings 2.0"
type input "Earthlings 2.0"
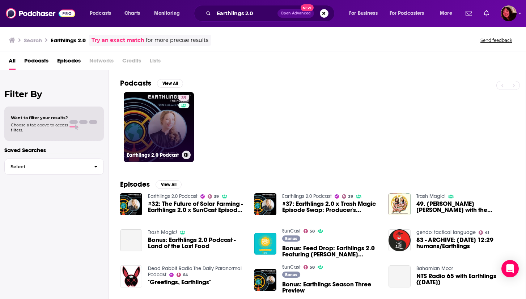
click at [139, 126] on link "39 Earthlings 2.0 Podcast" at bounding box center [159, 127] width 70 height 70
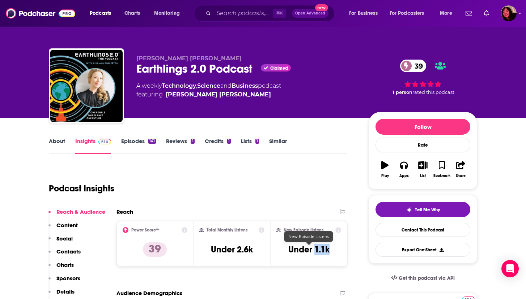
drag, startPoint x: 315, startPoint y: 251, endPoint x: 336, endPoint y: 251, distance: 21.3
click at [336, 251] on div "New Episode Listens Under 1.1k" at bounding box center [308, 244] width 65 height 33
click at [227, 14] on input "Search podcasts, credits, & more..." at bounding box center [243, 14] width 59 height 12
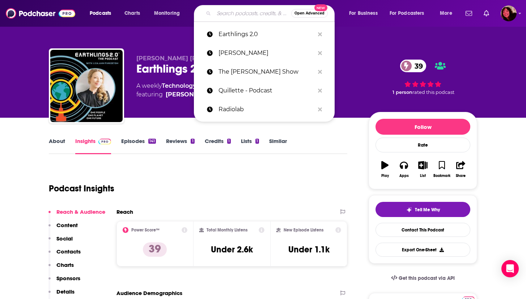
paste input "Write About Now"
type input "Write About Now"
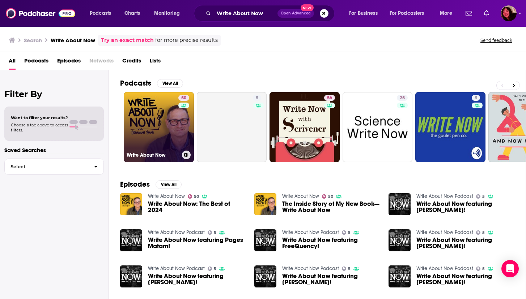
click at [155, 115] on link "50 Write About Now" at bounding box center [159, 127] width 70 height 70
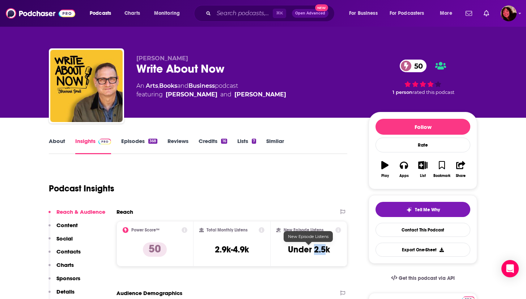
drag, startPoint x: 314, startPoint y: 250, endPoint x: 329, endPoint y: 249, distance: 15.2
click at [329, 249] on h3 "Under 2.5k" at bounding box center [309, 250] width 42 height 11
click at [248, 16] on input "Search podcasts, credits, & more..." at bounding box center [243, 14] width 59 height 12
paste input "It's Been a Minute"
type input "It's Been a Minute"
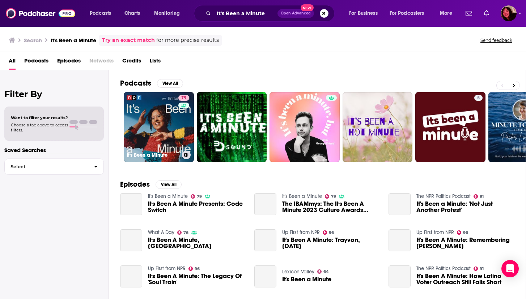
click at [146, 110] on link "79 It's Been a Minute" at bounding box center [159, 127] width 70 height 70
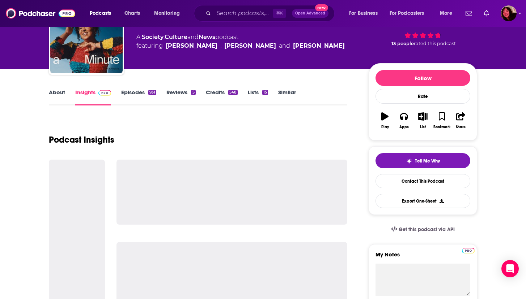
scroll to position [55, 0]
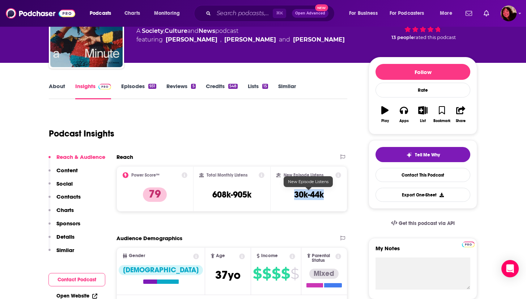
drag, startPoint x: 296, startPoint y: 194, endPoint x: 329, endPoint y: 193, distance: 33.6
click at [329, 193] on div "New Episode Listens 30k-44k" at bounding box center [308, 189] width 65 height 33
click at [236, 16] on input "Search podcasts, credits, & more..." at bounding box center [243, 14] width 59 height 12
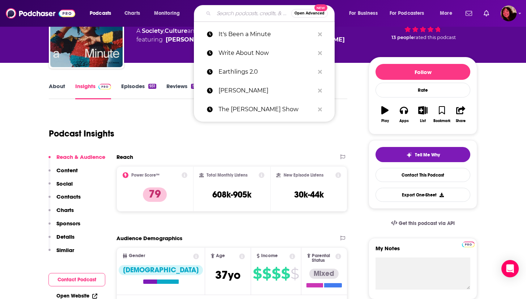
paste input "Next Question with Katie Couric"
type input "Next Question with Katie Couric"
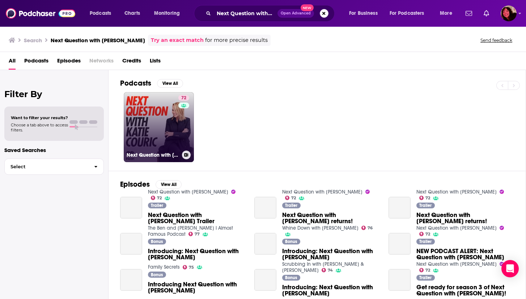
click at [138, 132] on link "72 Next Question with Katie Couric" at bounding box center [159, 127] width 70 height 70
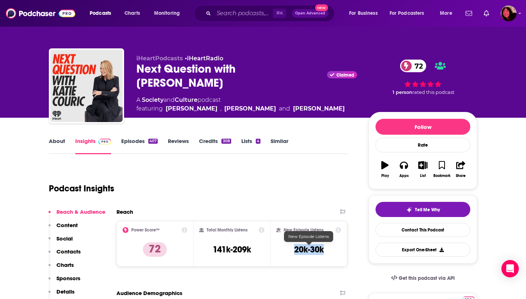
drag, startPoint x: 293, startPoint y: 251, endPoint x: 329, endPoint y: 251, distance: 35.8
click at [329, 251] on div "New Episode Listens 20k-30k" at bounding box center [308, 244] width 65 height 33
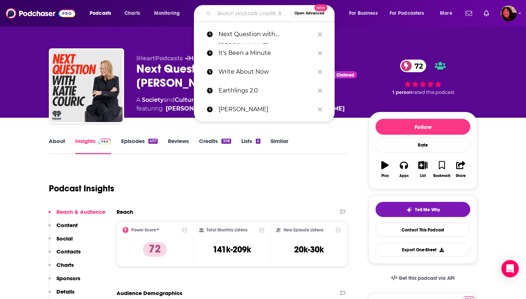
click at [227, 14] on input "Search podcasts, credits, & more..." at bounding box center [252, 14] width 77 height 12
paste input "Becoming You with Suzy Welch"
type input "Becoming You with Suzy Welch"
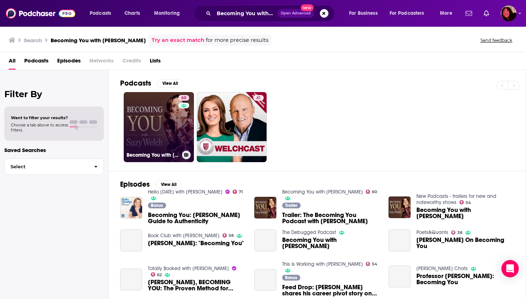
click at [150, 120] on link "60 Becoming You with Suzy Welch" at bounding box center [159, 127] width 70 height 70
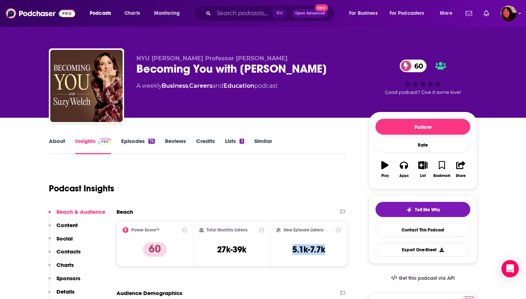
drag, startPoint x: 292, startPoint y: 248, endPoint x: 329, endPoint y: 249, distance: 37.3
click at [329, 249] on div "New Episode Listens 5.1k-7.7k" at bounding box center [308, 244] width 65 height 33
click at [247, 15] on input "Search podcasts, credits, & more..." at bounding box center [243, 14] width 59 height 12
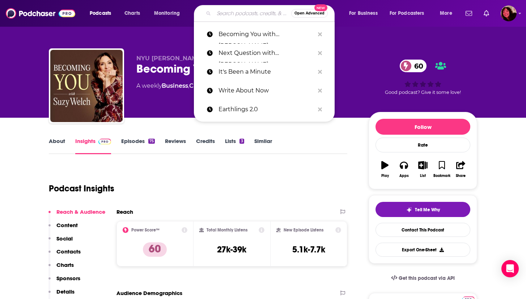
paste input "How to Fail With Elizabeth Day"
type input "How to Fail With Elizabeth Day"
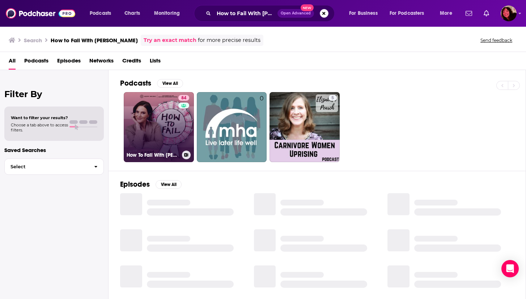
click at [161, 119] on link "84 How To Fail With Elizabeth Day" at bounding box center [159, 127] width 70 height 70
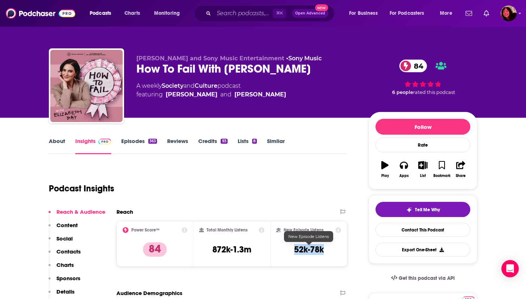
drag, startPoint x: 294, startPoint y: 250, endPoint x: 324, endPoint y: 251, distance: 30.0
click at [324, 251] on h3 "52k-78k" at bounding box center [309, 250] width 30 height 11
